Goal: Task Accomplishment & Management: Complete application form

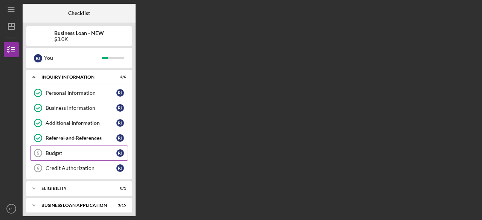
click at [61, 151] on div "Budget" at bounding box center [81, 153] width 71 height 6
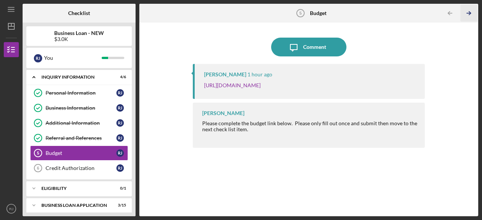
click at [468, 11] on icon "Icon/Table Pagination Arrow" at bounding box center [469, 13] width 17 height 17
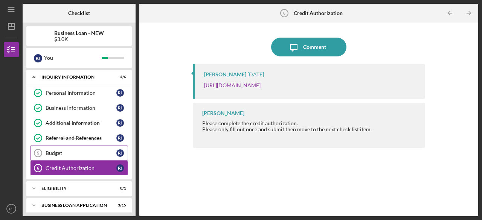
click at [64, 150] on div "Budget" at bounding box center [81, 153] width 71 height 6
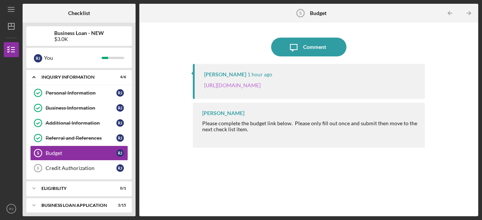
click at [261, 84] on link "[URL][DOMAIN_NAME]" at bounding box center [232, 85] width 56 height 6
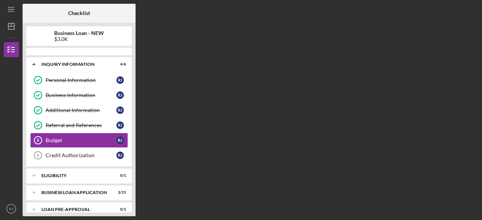
scroll to position [4, 0]
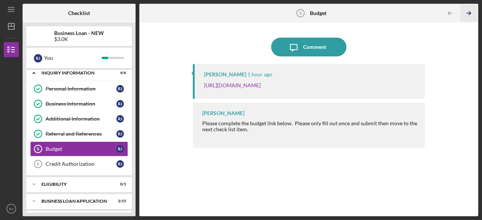
click at [467, 12] on icon "Icon/Table Pagination Arrow" at bounding box center [469, 13] width 17 height 17
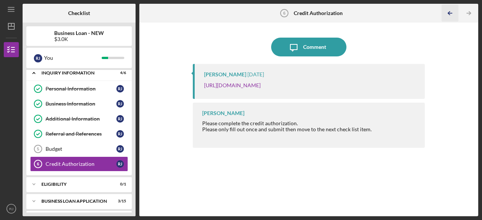
click at [455, 11] on icon "Icon/Table Pagination Arrow" at bounding box center [450, 13] width 17 height 17
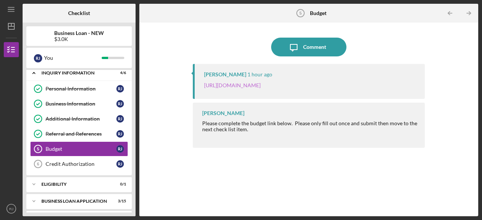
click at [261, 86] on link "[URL][DOMAIN_NAME]" at bounding box center [232, 85] width 56 height 6
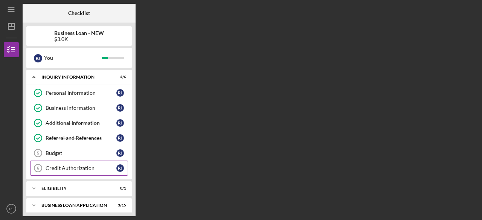
click at [66, 169] on div "Credit Authorization" at bounding box center [81, 168] width 71 height 6
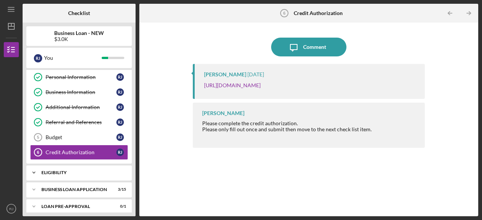
scroll to position [53, 0]
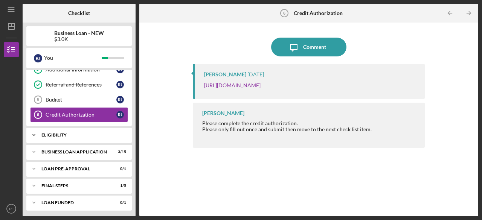
click at [61, 133] on div "ELIGIBILITY" at bounding box center [81, 135] width 81 height 5
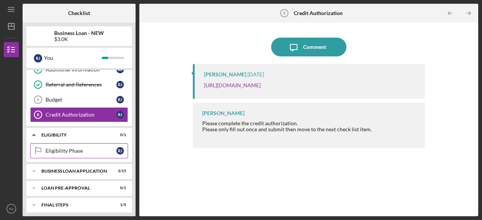
click at [58, 151] on div "Eligibility Phase" at bounding box center [81, 151] width 71 height 6
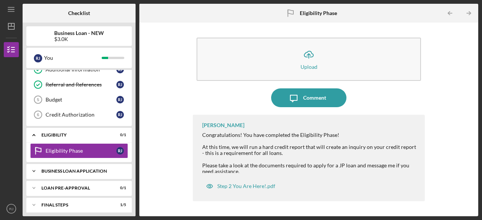
click at [69, 169] on div "BUSINESS LOAN APPLICATION" at bounding box center [81, 171] width 81 height 5
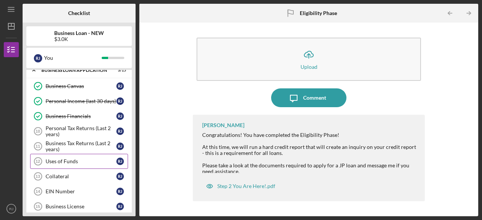
scroll to position [166, 0]
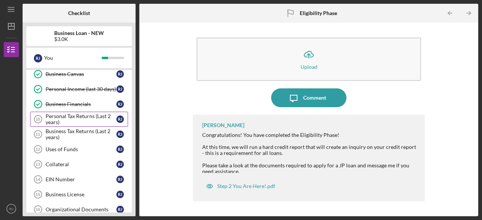
click at [75, 113] on div "Personal Tax Returns (Last 2 years)" at bounding box center [81, 119] width 71 height 12
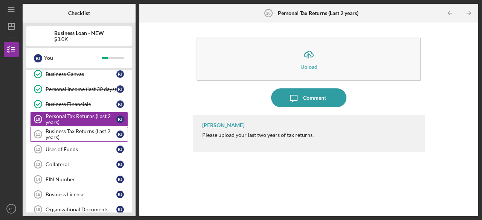
click at [68, 129] on div "Business Tax Returns (Last 2 years)" at bounding box center [81, 134] width 71 height 12
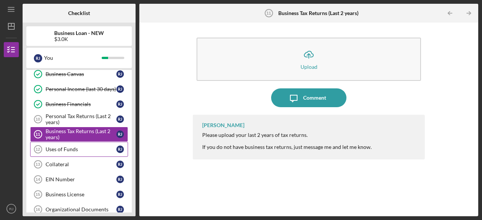
click at [60, 147] on div "Uses of Funds" at bounding box center [81, 149] width 71 height 6
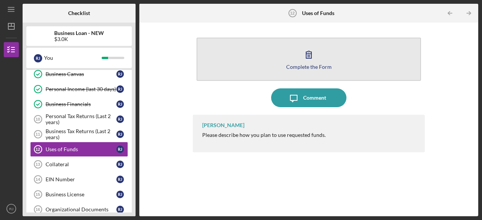
click at [316, 66] on div "Complete the Form" at bounding box center [309, 67] width 46 height 6
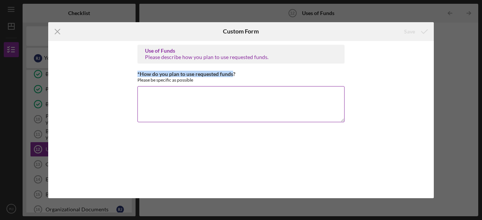
drag, startPoint x: 138, startPoint y: 71, endPoint x: 234, endPoint y: 74, distance: 96.1
click at [234, 74] on div "Use of Funds Please describe how you plan to use requested funds. *How do you p…" at bounding box center [241, 119] width 386 height 157
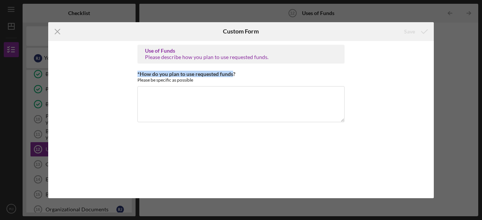
click at [105, 64] on div "Use of Funds Please describe how you plan to use requested funds. *How do you p…" at bounding box center [241, 119] width 386 height 157
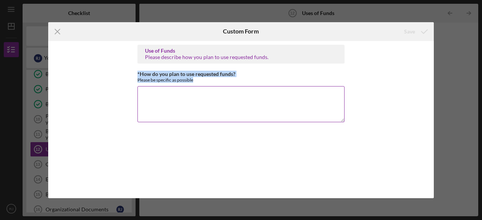
drag, startPoint x: 196, startPoint y: 79, endPoint x: 138, endPoint y: 73, distance: 58.7
click at [138, 73] on div "*How do you plan to use requested funds? Please be specific as possible" at bounding box center [240, 77] width 207 height 12
copy div "*How do you plan to use requested funds? Please be specific as possible"
click at [169, 98] on textarea "*How do you plan to use requested funds?" at bounding box center [240, 104] width 207 height 36
paste textarea "Planned Use of $3,000 Loan Funds The $3,000 will be used to launch My Last Word…"
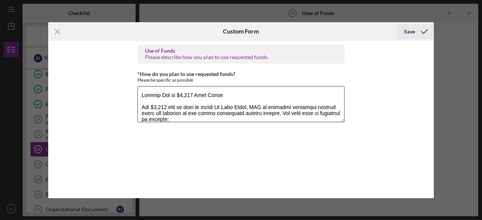
type textarea "Planned Use of $3,000 Loan Funds The $3,000 will be used to launch My Last Word…"
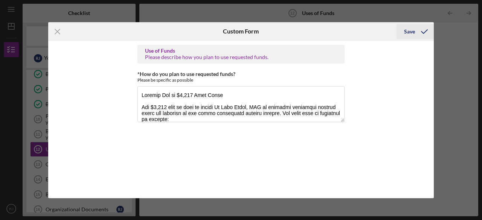
click at [418, 32] on icon "submit" at bounding box center [424, 31] width 19 height 19
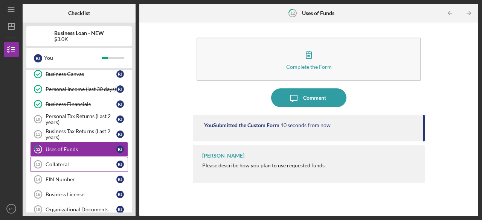
click at [54, 162] on div "Collateral" at bounding box center [81, 165] width 71 height 6
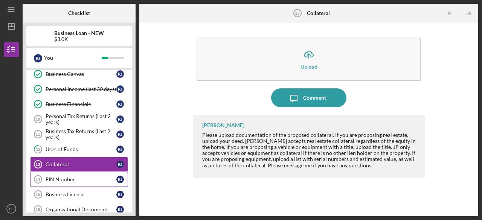
click at [60, 177] on div "EIN Number" at bounding box center [81, 180] width 71 height 6
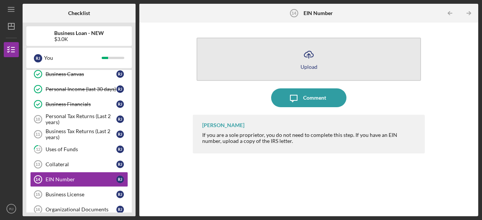
click at [312, 56] on icon "Icon/Upload" at bounding box center [308, 54] width 19 height 19
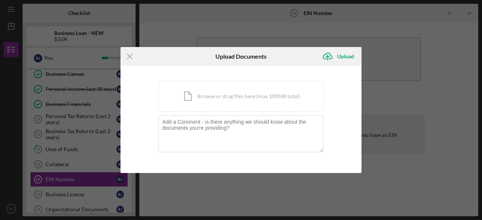
click at [438, 105] on div "Icon/Menu Close Upload Documents Icon/Upload Upload You're uploading documents …" at bounding box center [241, 110] width 482 height 220
click at [272, 96] on div "Icon/Document Browse or drag files here (max 100MB total) Tap to choose files o…" at bounding box center [241, 96] width 166 height 31
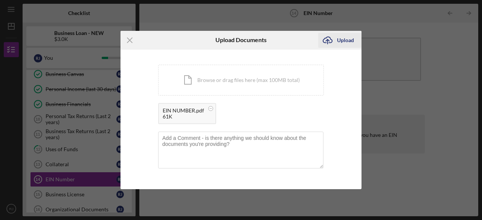
click at [349, 38] on div "Upload" at bounding box center [345, 40] width 17 height 15
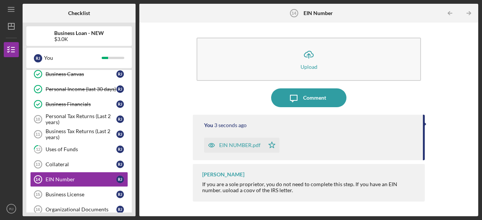
click at [468, 12] on icon "Icon/Table Pagination Arrow" at bounding box center [469, 13] width 17 height 17
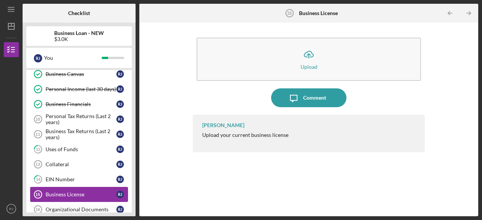
click at [82, 187] on link "Business License 15 Business License R J" at bounding box center [79, 194] width 98 height 15
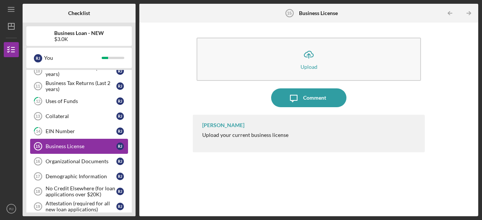
scroll to position [242, 0]
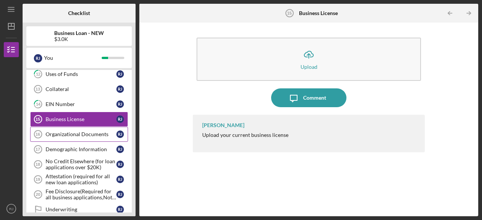
click at [59, 131] on div "Organizational Documents" at bounding box center [81, 134] width 71 height 6
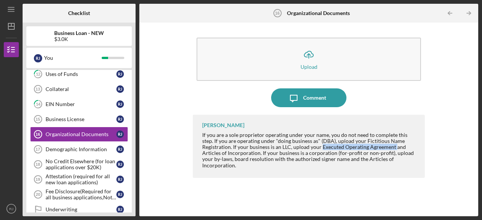
drag, startPoint x: 320, startPoint y: 149, endPoint x: 395, endPoint y: 145, distance: 75.4
click at [395, 146] on div "If you are a sole proprietor operating under your name, you do not need to comp…" at bounding box center [309, 150] width 215 height 37
copy div "Executed Operating Agreement"
click at [384, 175] on div "Peyton McGovern If you are a sole proprietor operating under your name, you do …" at bounding box center [309, 146] width 232 height 63
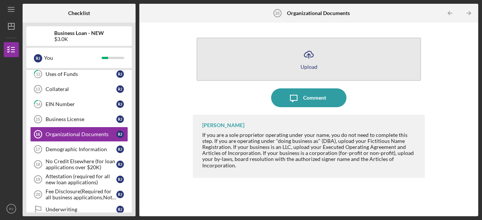
click at [311, 59] on icon "Icon/Upload" at bounding box center [308, 54] width 19 height 19
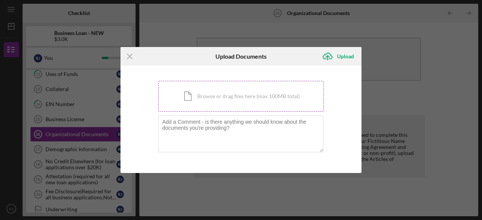
click at [223, 98] on div "Icon/Document Browse or drag files here (max 100MB total) Tap to choose files o…" at bounding box center [241, 96] width 166 height 31
click at [256, 96] on div "Icon/Document Browse or drag files here (max 100MB total) Tap to choose files o…" at bounding box center [241, 96] width 166 height 31
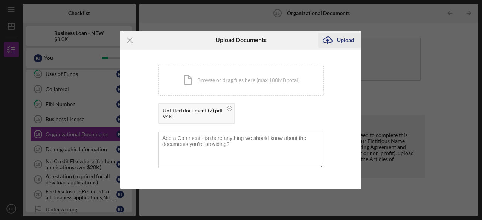
click at [344, 40] on div "Upload" at bounding box center [345, 40] width 17 height 15
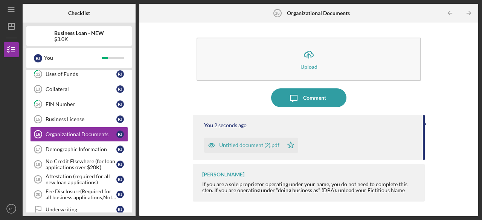
click at [467, 14] on icon "Icon/Table Pagination Arrow" at bounding box center [469, 13] width 17 height 17
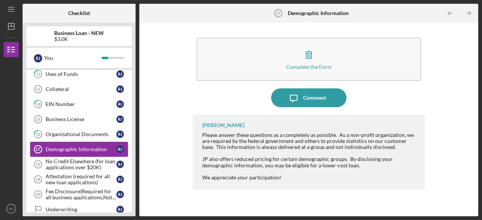
click at [73, 146] on div "Demographic Information" at bounding box center [81, 149] width 71 height 6
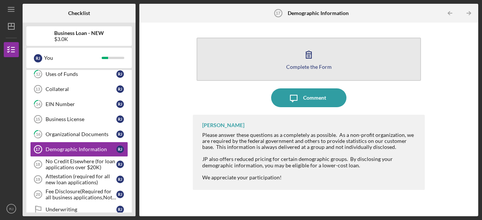
click at [302, 50] on icon "button" at bounding box center [308, 54] width 19 height 19
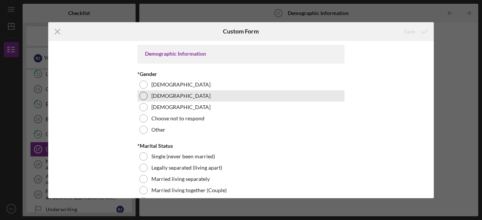
click at [145, 98] on div at bounding box center [143, 96] width 8 height 8
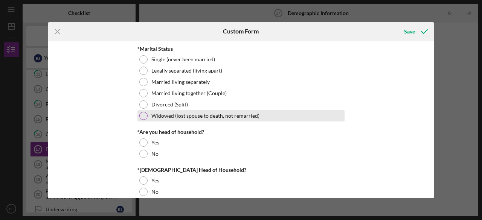
scroll to position [113, 0]
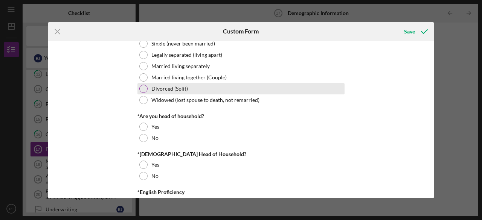
click at [144, 89] on div at bounding box center [143, 89] width 8 height 8
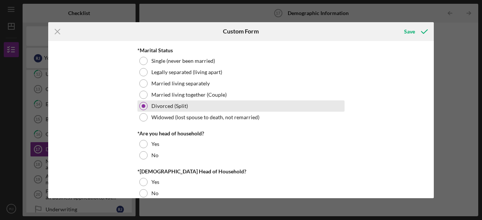
scroll to position [75, 0]
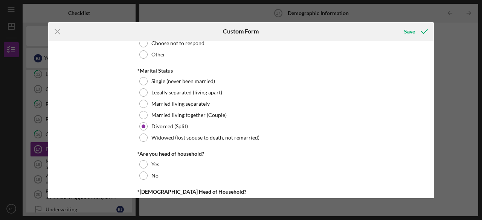
drag, startPoint x: 140, startPoint y: 163, endPoint x: 155, endPoint y: 156, distance: 17.2
click at [139, 163] on div at bounding box center [143, 164] width 8 height 8
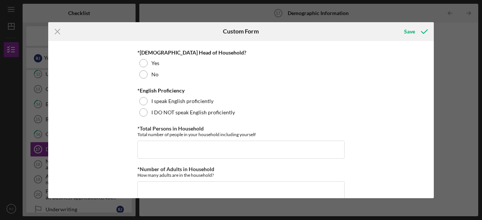
scroll to position [226, 0]
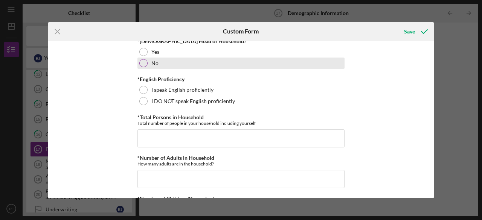
click at [146, 63] on div at bounding box center [143, 63] width 8 height 8
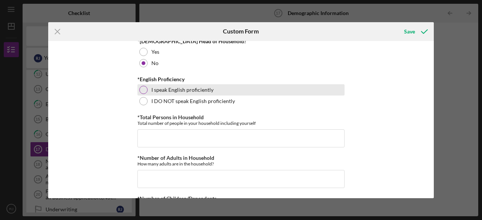
click at [143, 90] on div at bounding box center [143, 90] width 8 height 8
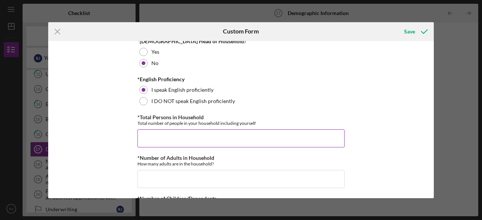
click at [159, 134] on input "*Total Persons in Household" at bounding box center [240, 139] width 207 height 18
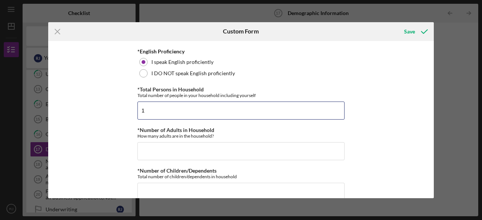
scroll to position [264, 0]
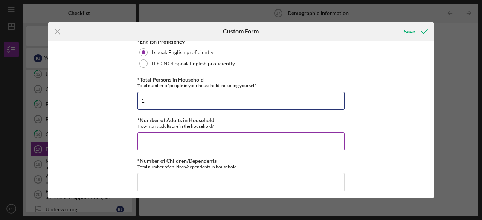
type input "1"
click at [148, 137] on input "*Number of Adults in Household" at bounding box center [240, 142] width 207 height 18
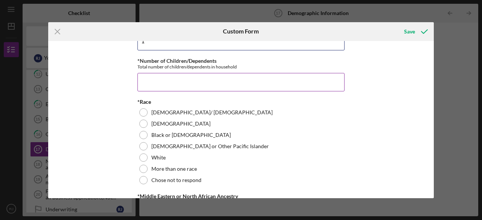
scroll to position [377, 0]
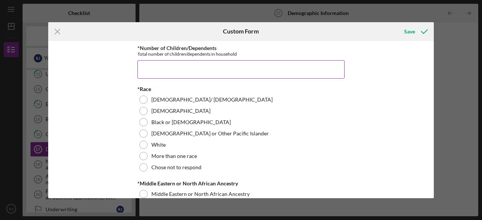
type input "1"
click at [158, 67] on input "*Number of Children/Dependents" at bounding box center [240, 69] width 207 height 18
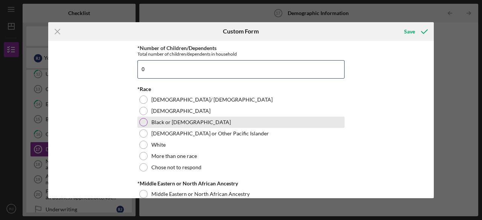
type input "0"
click at [144, 119] on div at bounding box center [143, 122] width 8 height 8
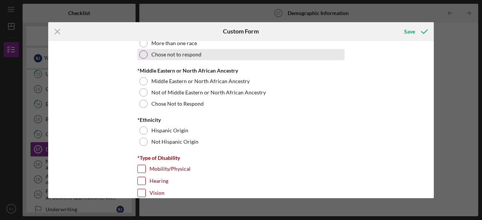
scroll to position [527, 0]
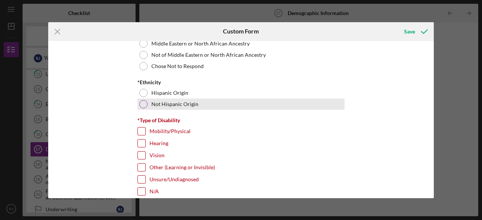
click at [146, 102] on div at bounding box center [143, 104] width 8 height 8
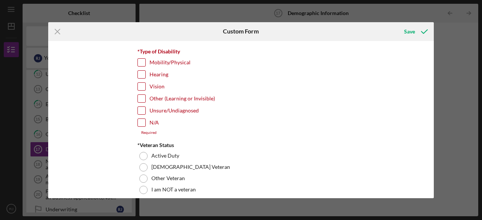
scroll to position [602, 0]
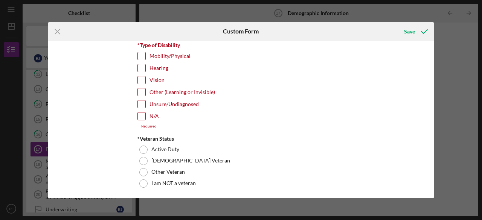
click at [146, 113] on div "N/A" at bounding box center [240, 118] width 207 height 12
click at [142, 114] on input "N/A" at bounding box center [142, 117] width 8 height 8
checkbox input "true"
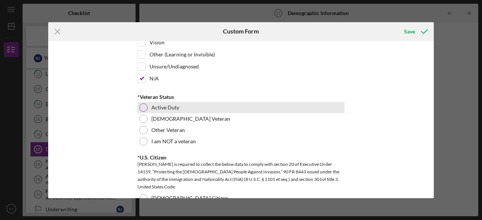
scroll to position [678, 0]
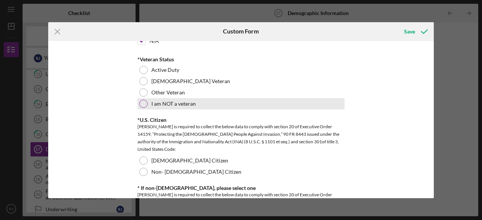
click at [145, 104] on div at bounding box center [143, 104] width 8 height 8
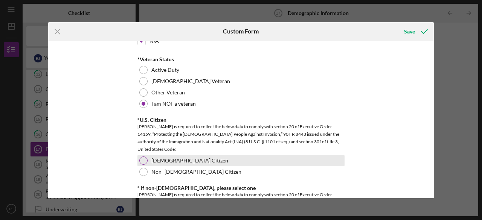
drag, startPoint x: 144, startPoint y: 157, endPoint x: 154, endPoint y: 153, distance: 10.6
click at [145, 157] on div at bounding box center [143, 161] width 8 height 8
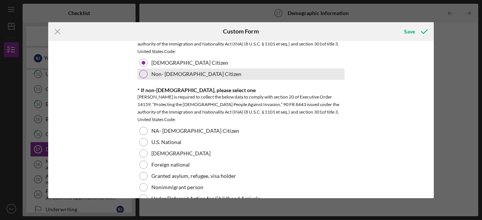
scroll to position [791, 0]
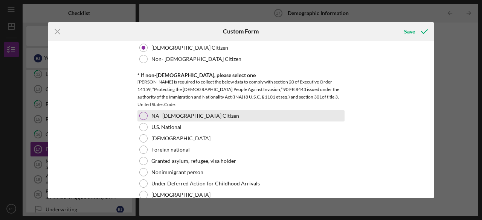
click at [141, 112] on div at bounding box center [143, 116] width 8 height 8
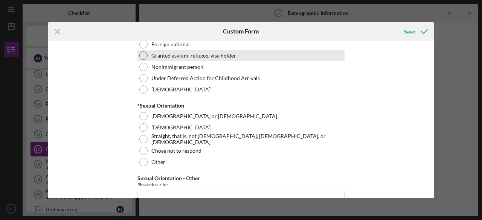
scroll to position [904, 0]
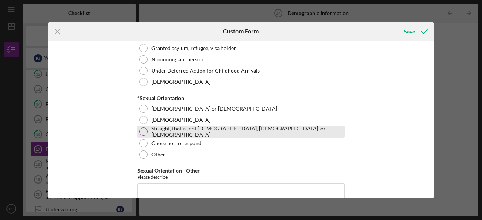
click at [143, 131] on div at bounding box center [143, 132] width 8 height 8
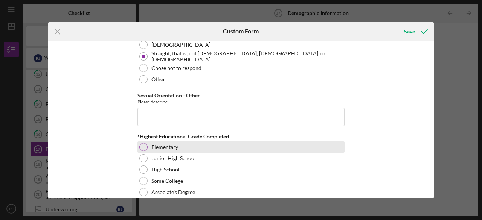
scroll to position [1017, 0]
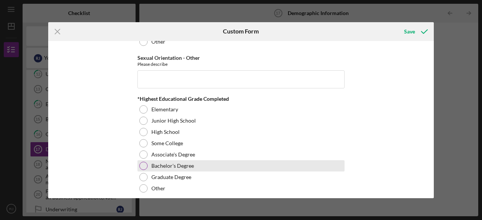
click at [145, 162] on div at bounding box center [143, 166] width 8 height 8
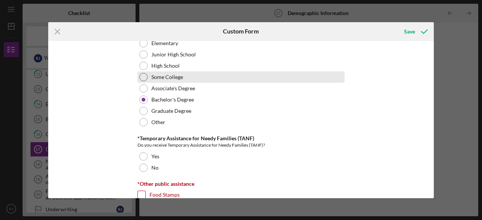
scroll to position [1092, 0]
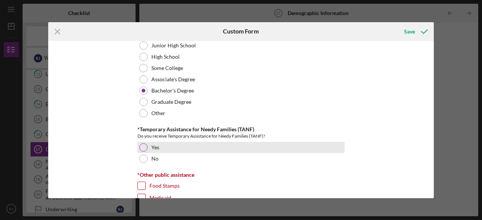
click at [146, 143] on div at bounding box center [143, 147] width 8 height 8
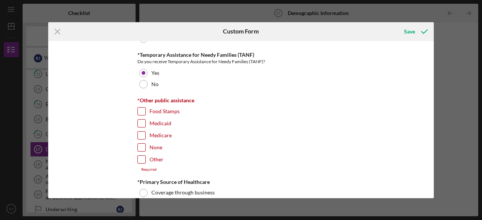
scroll to position [1167, 0]
click at [142, 107] on input "Food Stamps" at bounding box center [142, 111] width 8 height 8
checkbox input "true"
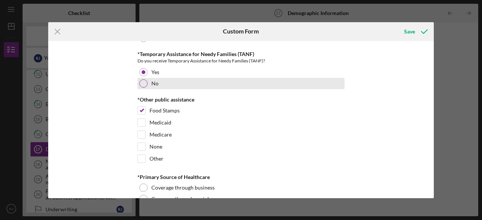
click at [139, 79] on div at bounding box center [143, 83] width 8 height 8
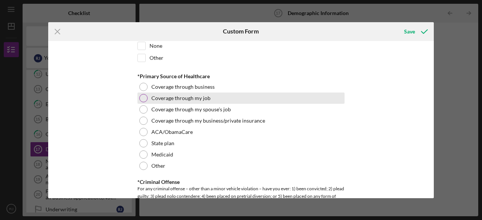
scroll to position [1280, 0]
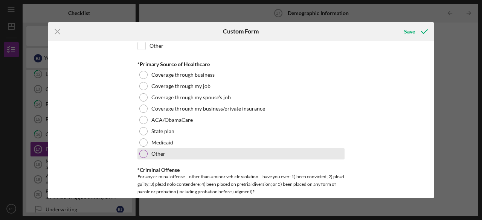
click at [140, 152] on div at bounding box center [143, 154] width 8 height 8
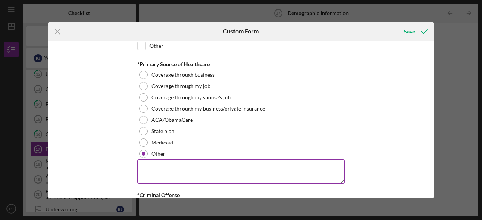
click at [171, 162] on textarea at bounding box center [240, 172] width 207 height 24
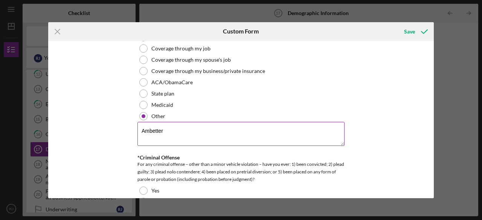
scroll to position [1356, 0]
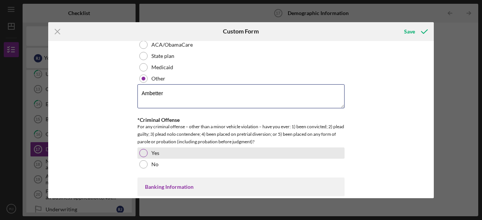
type textarea "Ambetter"
click at [145, 149] on div at bounding box center [143, 153] width 8 height 8
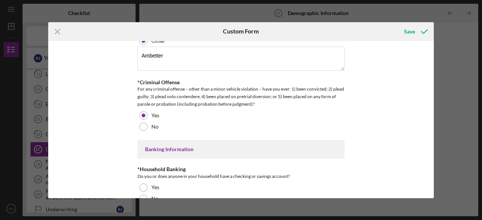
scroll to position [1431, 0]
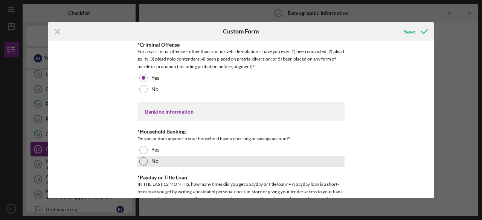
click at [142, 157] on div at bounding box center [143, 161] width 8 height 8
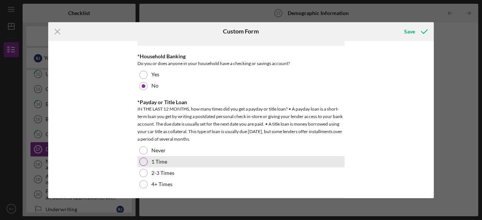
scroll to position [1544, 0]
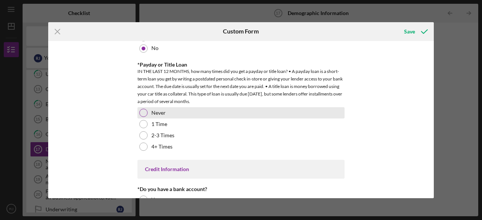
click at [140, 107] on div "Never" at bounding box center [240, 112] width 207 height 11
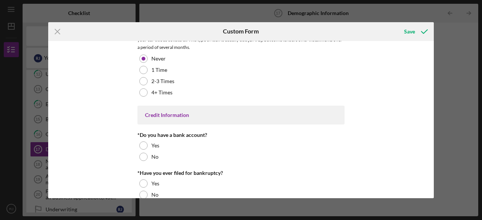
scroll to position [1606, 0]
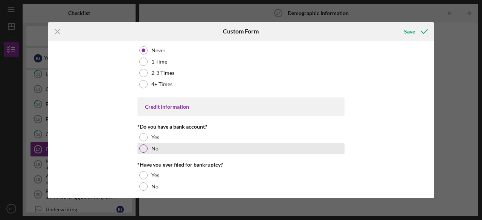
click at [140, 145] on div at bounding box center [143, 149] width 8 height 8
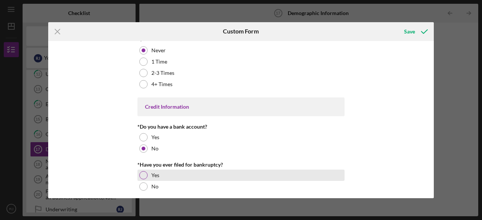
click at [145, 171] on div at bounding box center [143, 175] width 8 height 8
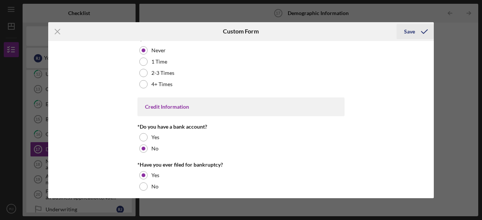
click at [409, 34] on div "Save" at bounding box center [409, 31] width 11 height 15
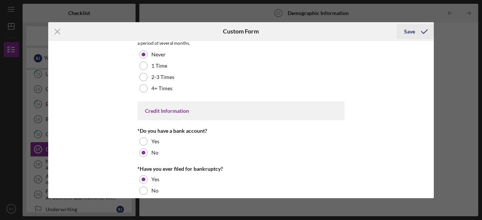
scroll to position [1611, 0]
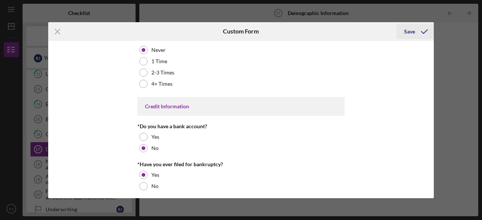
click at [412, 32] on div "Save" at bounding box center [409, 31] width 11 height 15
click at [412, 31] on div "Save" at bounding box center [409, 31] width 11 height 15
click at [453, 48] on div "Icon/Menu Close Custom Form Save Demographic Information *Gender Female Male No…" at bounding box center [241, 110] width 482 height 220
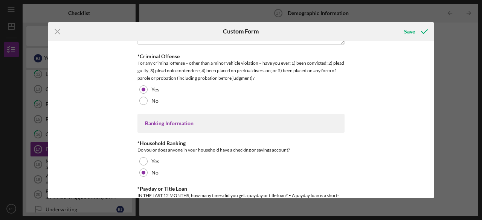
scroll to position [1347, 0]
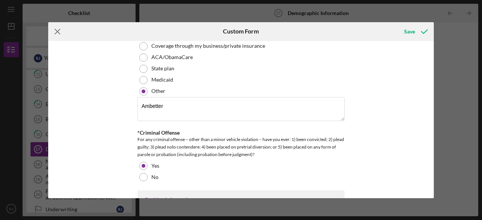
click at [58, 30] on icon "Icon/Menu Close" at bounding box center [57, 31] width 19 height 19
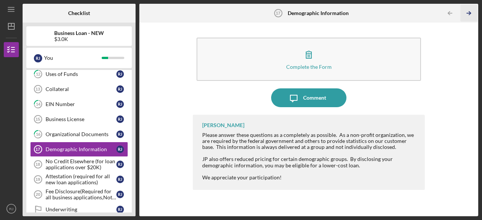
click at [468, 15] on icon "Icon/Table Pagination Arrow" at bounding box center [469, 13] width 17 height 17
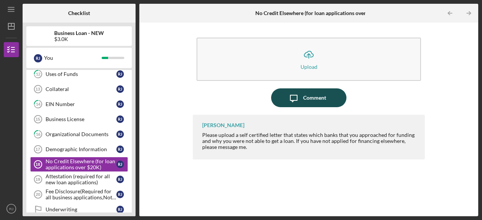
click at [318, 98] on div "Comment" at bounding box center [314, 97] width 23 height 19
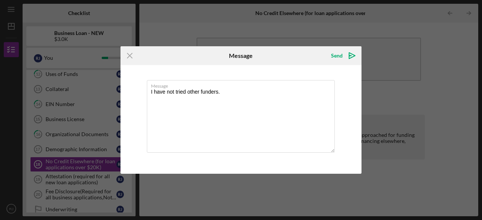
type textarea "I have not tried other funders."
click at [427, 101] on div "Icon/Menu Close Message Send Icon/icon-invite-send Message I have not tried oth…" at bounding box center [241, 110] width 482 height 220
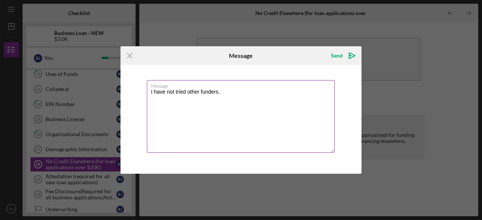
drag, startPoint x: 150, startPoint y: 93, endPoint x: 224, endPoint y: 102, distance: 74.4
click at [224, 102] on textarea "I have not tried other funders." at bounding box center [241, 116] width 188 height 73
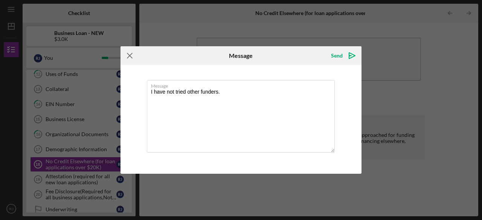
click at [133, 56] on icon "Icon/Menu Close" at bounding box center [129, 55] width 19 height 19
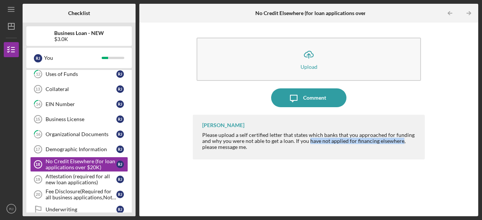
drag, startPoint x: 310, startPoint y: 143, endPoint x: 401, endPoint y: 142, distance: 91.1
click at [401, 142] on div "Please upload a self certified letter that states which banks that you approach…" at bounding box center [309, 141] width 215 height 18
copy div "have not applied for financing elsewhere"
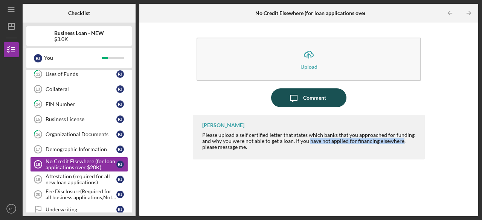
click at [306, 95] on div "Comment" at bounding box center [314, 97] width 23 height 19
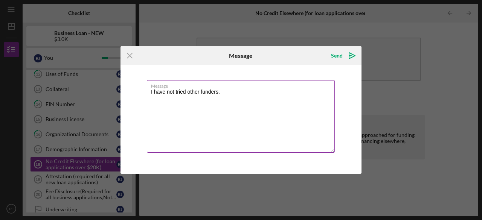
click at [223, 94] on textarea "I have not tried other funders." at bounding box center [241, 116] width 188 height 73
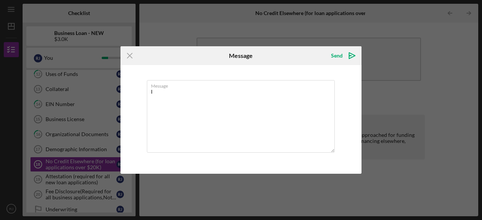
type textarea "I"
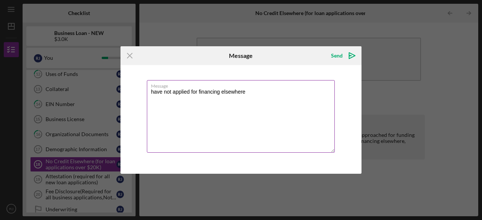
click at [151, 93] on textarea "have not applied for financing elsewhere" at bounding box center [241, 116] width 188 height 73
click at [251, 93] on textarea "I have not applied for financing elsewhere" at bounding box center [241, 116] width 188 height 73
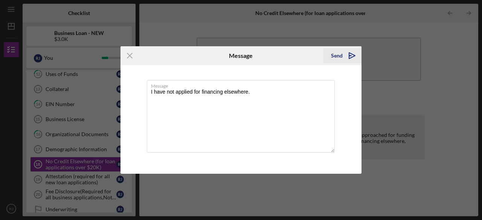
type textarea "I have not applied for financing elsewhere."
click at [349, 56] on polygon "submit" at bounding box center [350, 55] width 2 height 1
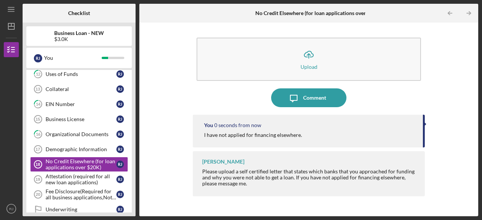
click at [468, 12] on icon "Icon/Table Pagination Arrow" at bounding box center [469, 13] width 17 height 17
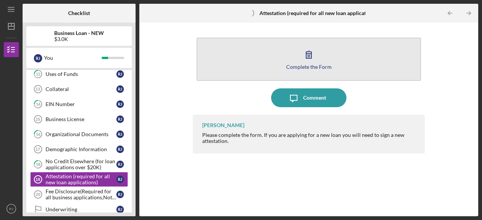
click at [304, 64] on div "Complete the Form" at bounding box center [309, 67] width 46 height 6
click at [303, 66] on div "Complete the Form" at bounding box center [309, 67] width 46 height 6
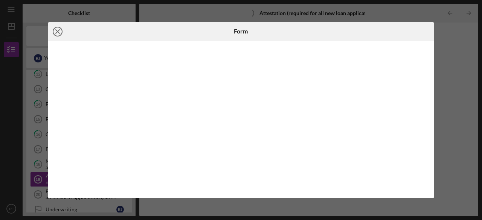
click at [57, 30] on icon "Icon/Close" at bounding box center [57, 31] width 19 height 19
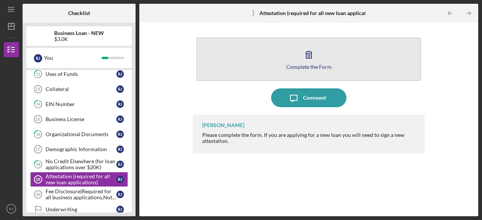
click at [309, 66] on div "Complete the Form" at bounding box center [309, 67] width 46 height 6
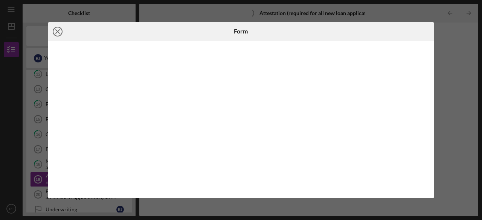
click at [56, 30] on line at bounding box center [58, 32] width 4 height 4
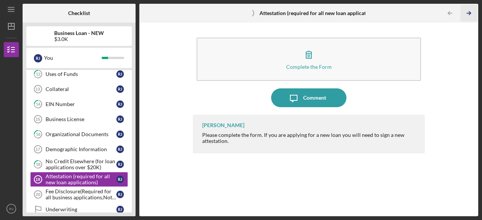
click at [470, 10] on icon "Icon/Table Pagination Arrow" at bounding box center [469, 13] width 17 height 17
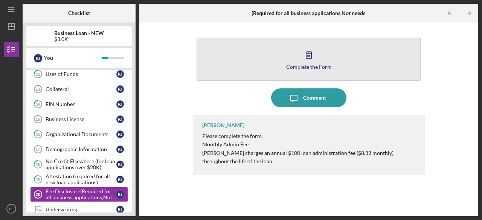
click at [297, 61] on button "Complete the Form Form" at bounding box center [309, 59] width 224 height 43
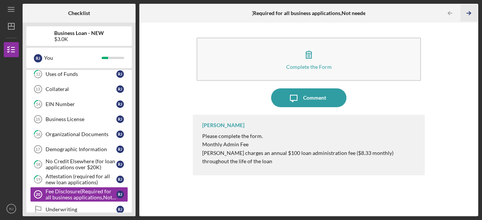
click at [468, 13] on line "button" at bounding box center [469, 13] width 4 height 0
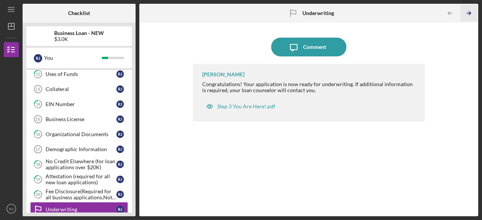
click at [468, 12] on icon "Icon/Table Pagination Arrow" at bounding box center [469, 13] width 17 height 17
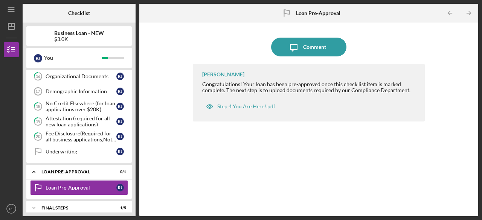
scroll to position [317, 0]
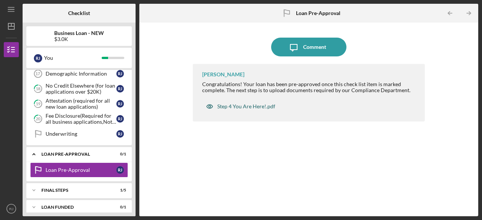
click at [264, 104] on div "Step 4 You Are Here!.pdf" at bounding box center [246, 107] width 58 height 6
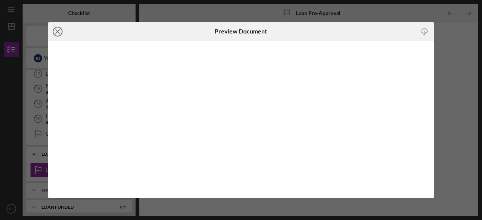
click at [57, 31] on line at bounding box center [58, 32] width 4 height 4
